Goal: Information Seeking & Learning: Learn about a topic

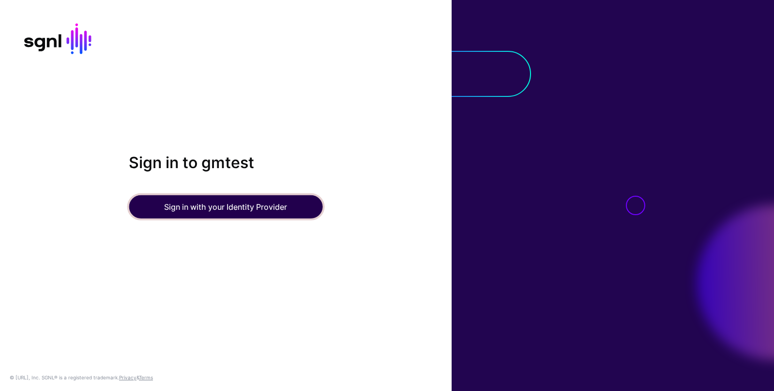
click at [205, 204] on button "Sign in with your Identity Provider" at bounding box center [226, 206] width 194 height 23
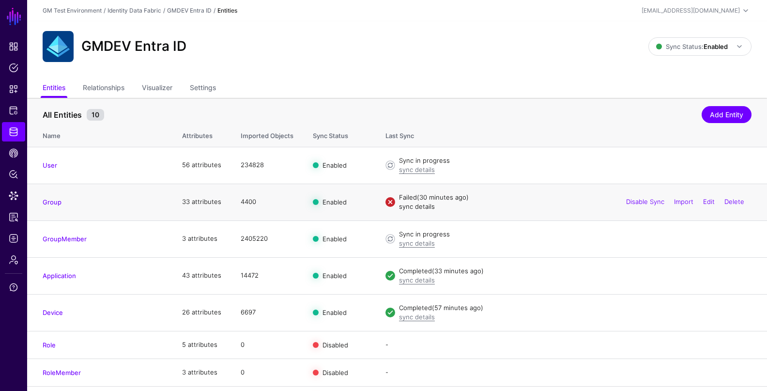
click at [410, 208] on link "sync details" at bounding box center [417, 206] width 36 height 8
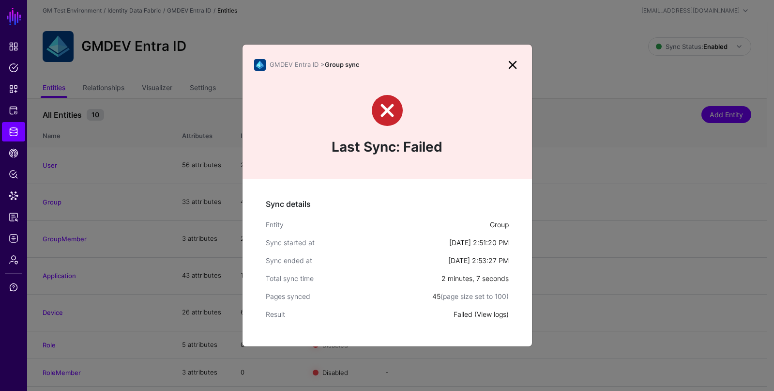
click at [487, 314] on link "View logs" at bounding box center [492, 314] width 30 height 8
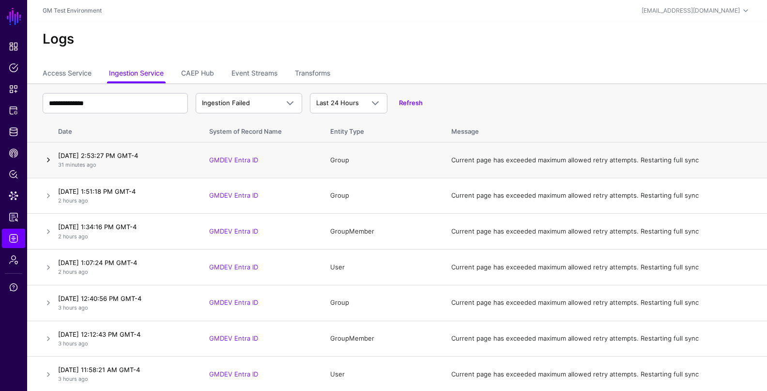
click at [48, 160] on link at bounding box center [49, 160] width 12 height 12
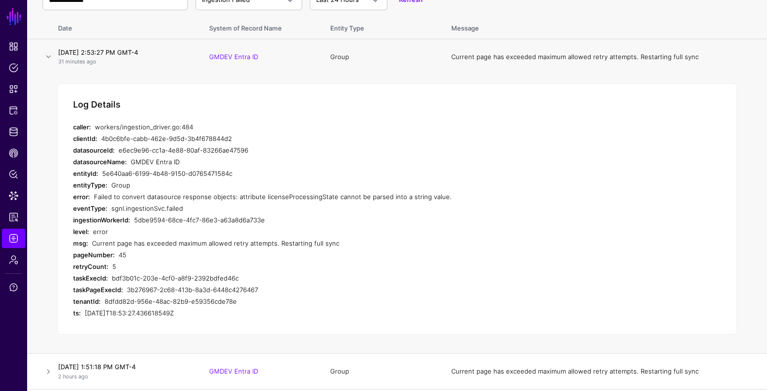
scroll to position [104, 0]
drag, startPoint x: 260, startPoint y: 197, endPoint x: 329, endPoint y: 197, distance: 68.7
click at [329, 197] on div "Failed to convert datasource response objects: attribute licenseProcessingState…" at bounding box center [277, 196] width 366 height 12
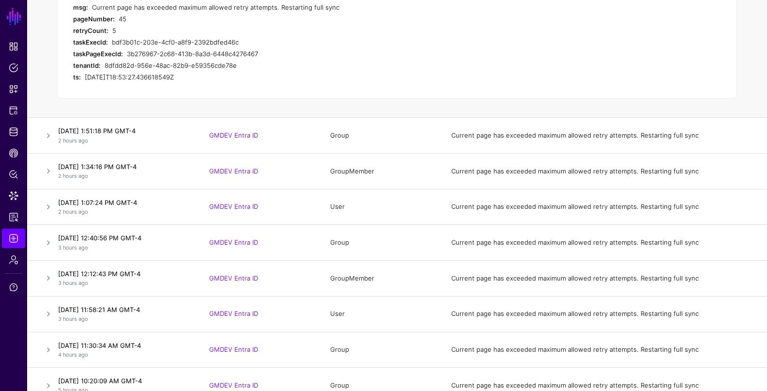
scroll to position [340, 0]
click at [48, 133] on link at bounding box center [49, 134] width 12 height 12
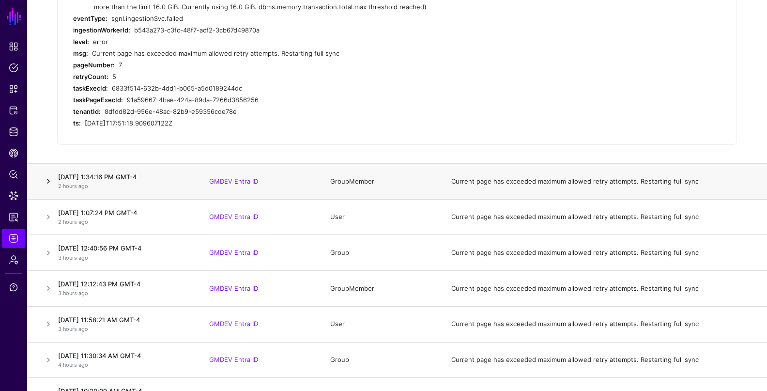
click at [49, 181] on link at bounding box center [49, 181] width 12 height 12
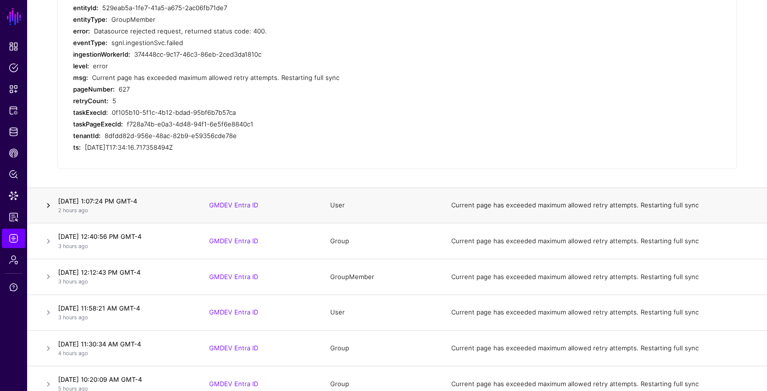
click at [49, 205] on link at bounding box center [49, 205] width 12 height 12
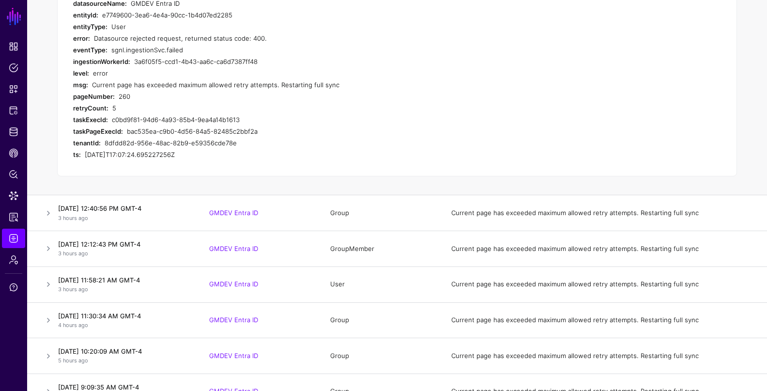
scroll to position [397, 0]
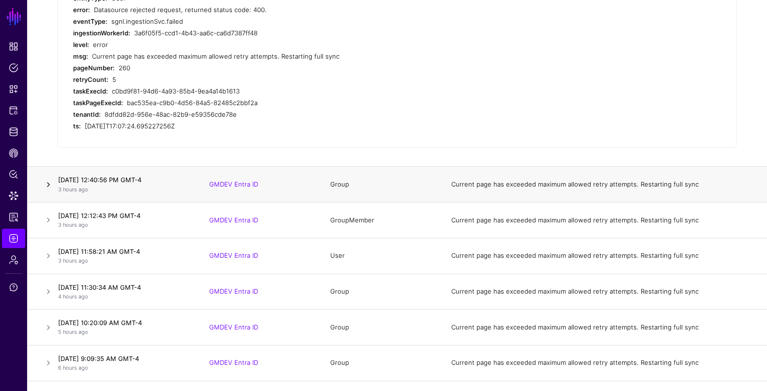
click at [51, 186] on link at bounding box center [49, 185] width 12 height 12
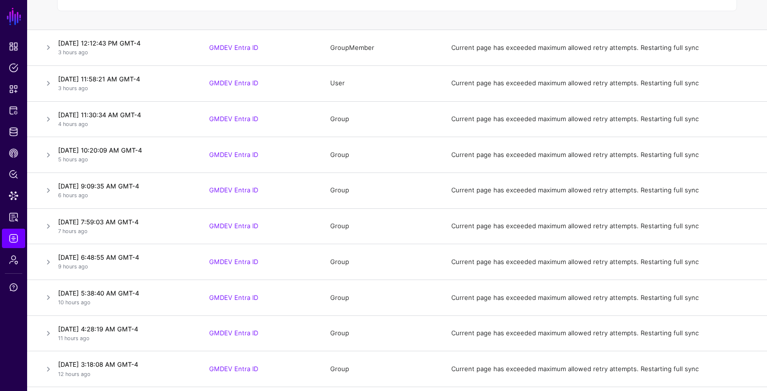
scroll to position [582, 0]
click at [48, 118] on link at bounding box center [49, 118] width 12 height 12
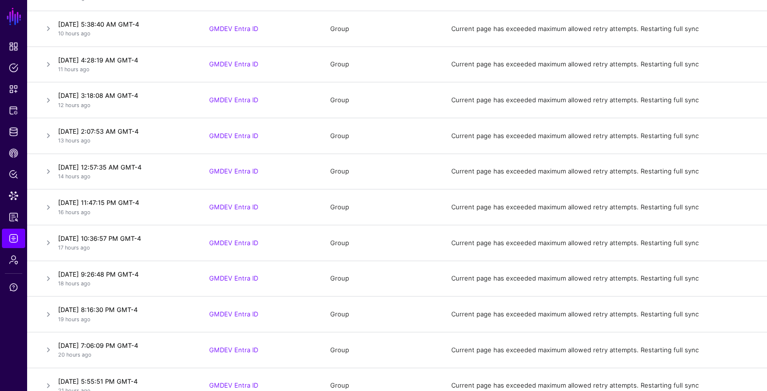
scroll to position [919, 0]
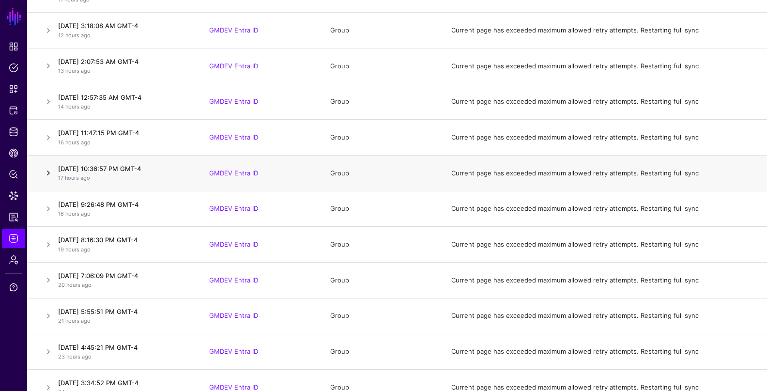
click at [48, 172] on link at bounding box center [49, 173] width 12 height 12
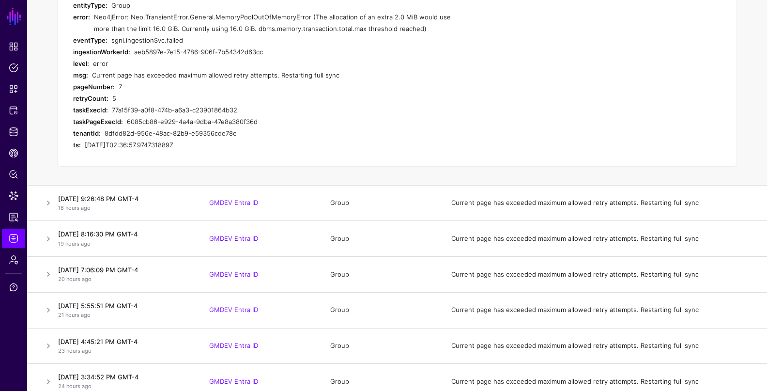
scroll to position [934, 0]
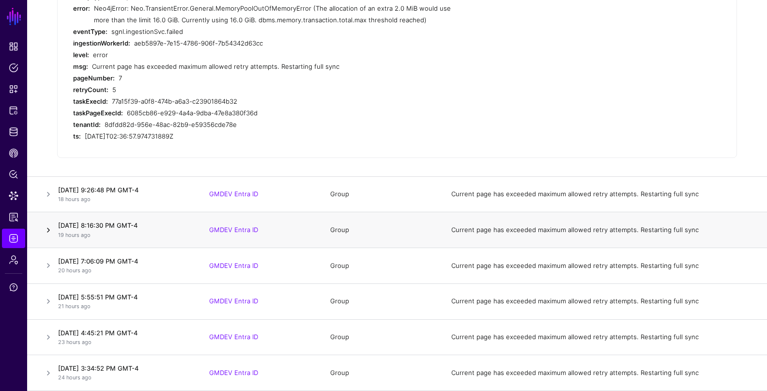
click at [48, 230] on link at bounding box center [49, 230] width 12 height 12
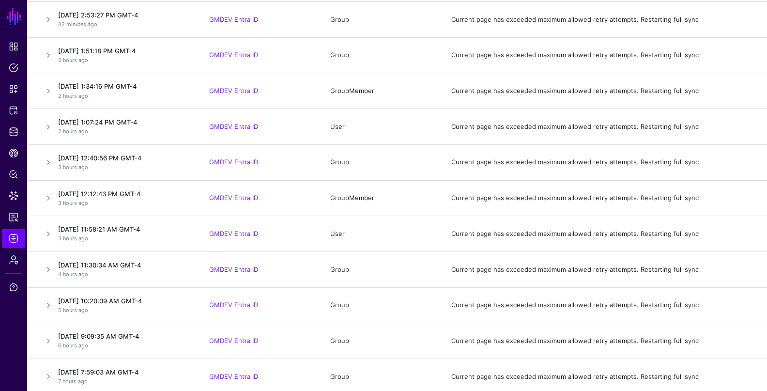
scroll to position [0, 0]
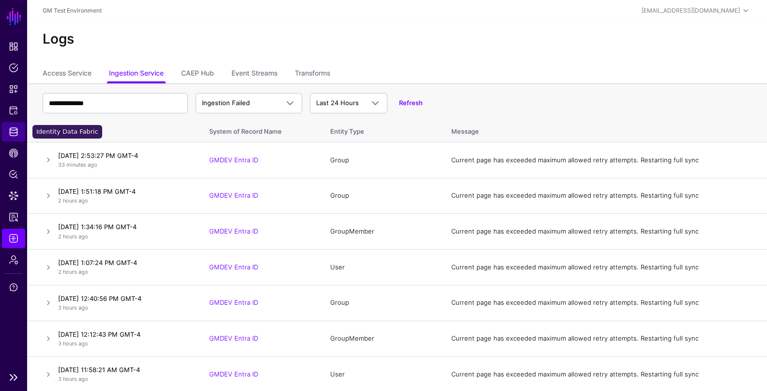
click at [13, 131] on span "Identity Data Fabric" at bounding box center [14, 132] width 10 height 10
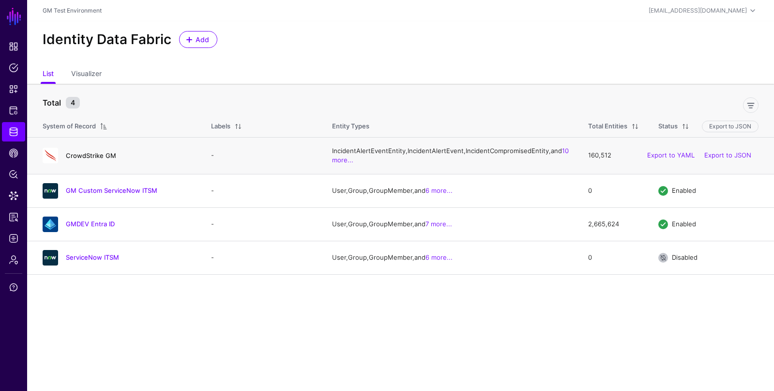
click at [89, 159] on link "CrowdStrike GM" at bounding box center [91, 156] width 50 height 8
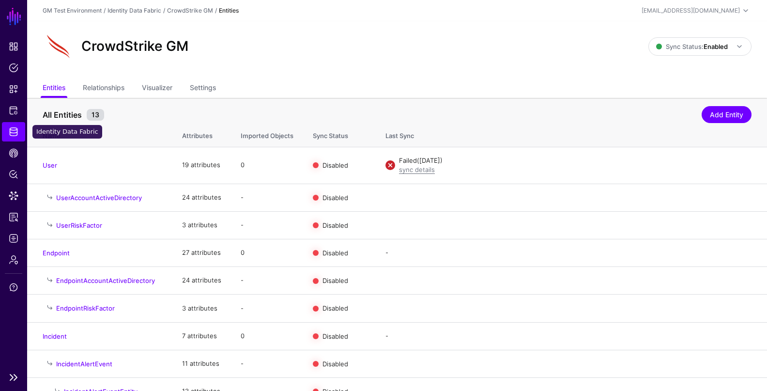
click at [15, 132] on span "Identity Data Fabric" at bounding box center [14, 132] width 10 height 10
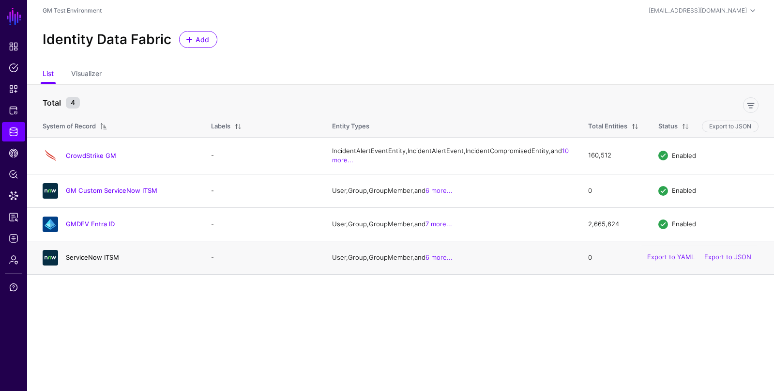
click at [76, 261] on link "ServiceNow ITSM" at bounding box center [92, 257] width 53 height 8
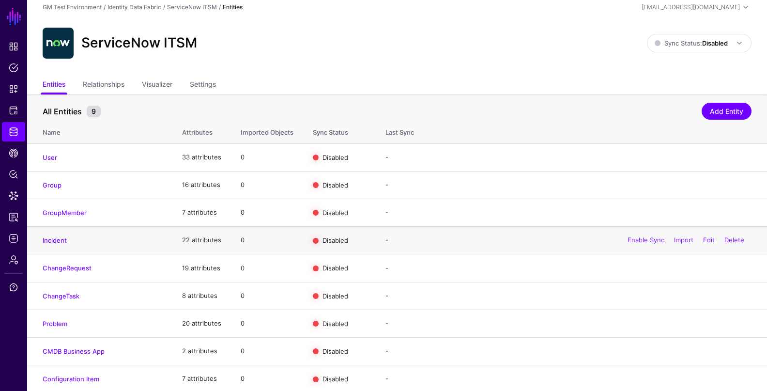
scroll to position [5, 0]
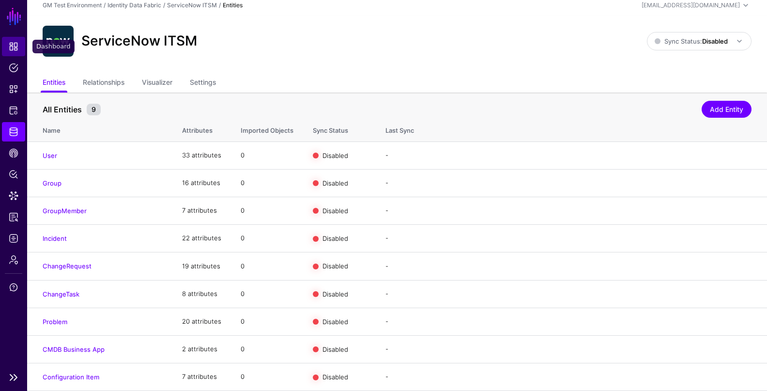
click at [15, 49] on span "Dashboard" at bounding box center [14, 47] width 10 height 10
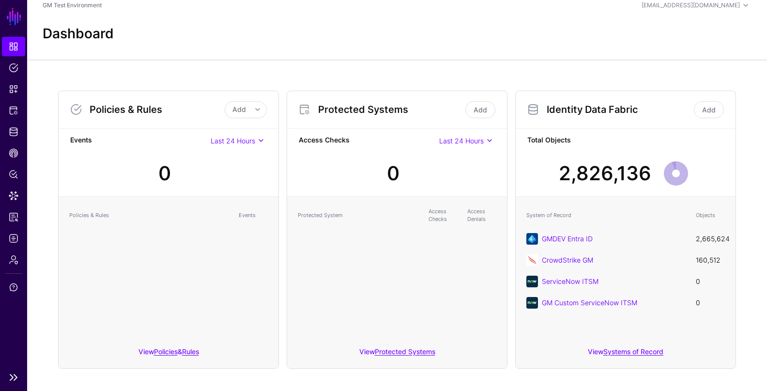
click at [15, 48] on span "Dashboard" at bounding box center [14, 47] width 10 height 10
click at [14, 67] on span "Policies" at bounding box center [14, 68] width 10 height 10
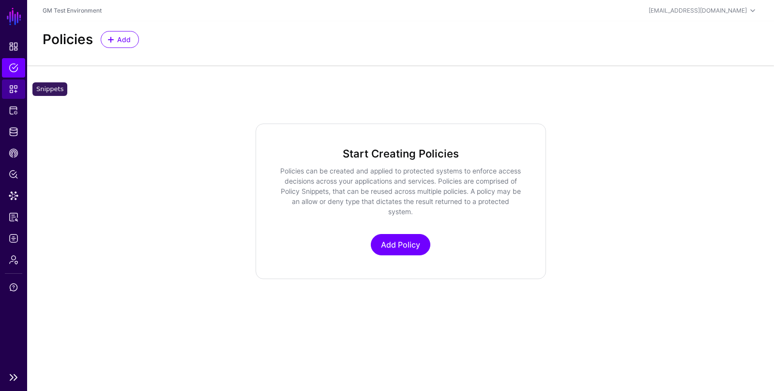
click at [13, 92] on span "Snippets" at bounding box center [14, 89] width 10 height 10
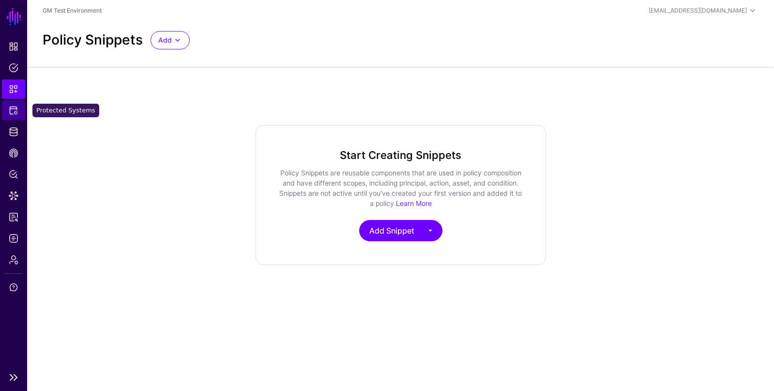
click at [12, 113] on span "Protected Systems" at bounding box center [14, 111] width 10 height 10
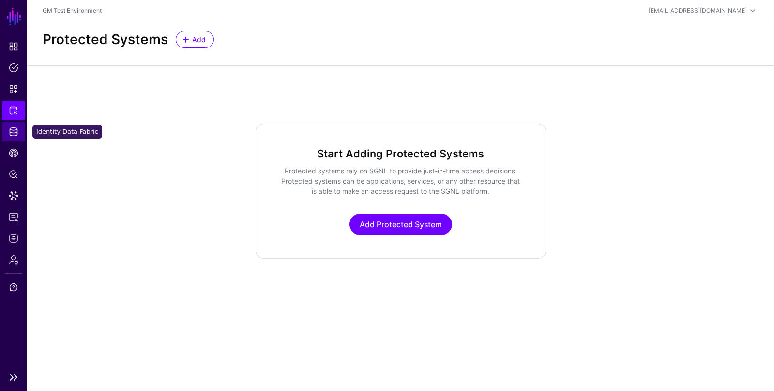
click at [14, 134] on span "Identity Data Fabric" at bounding box center [14, 132] width 10 height 10
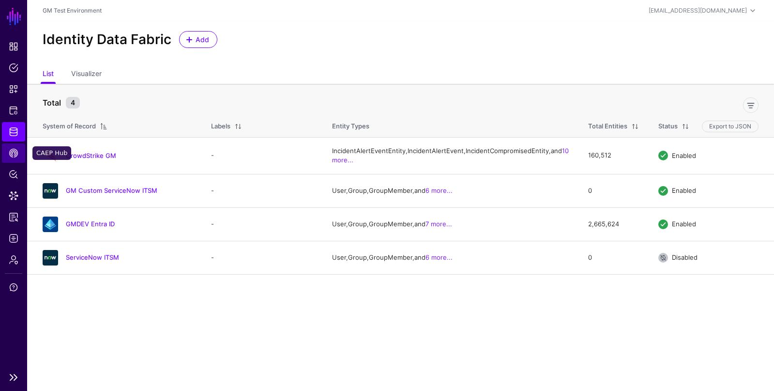
click at [15, 154] on span "CAEP Hub" at bounding box center [14, 153] width 10 height 10
